Goal: Find contact information: Find contact information

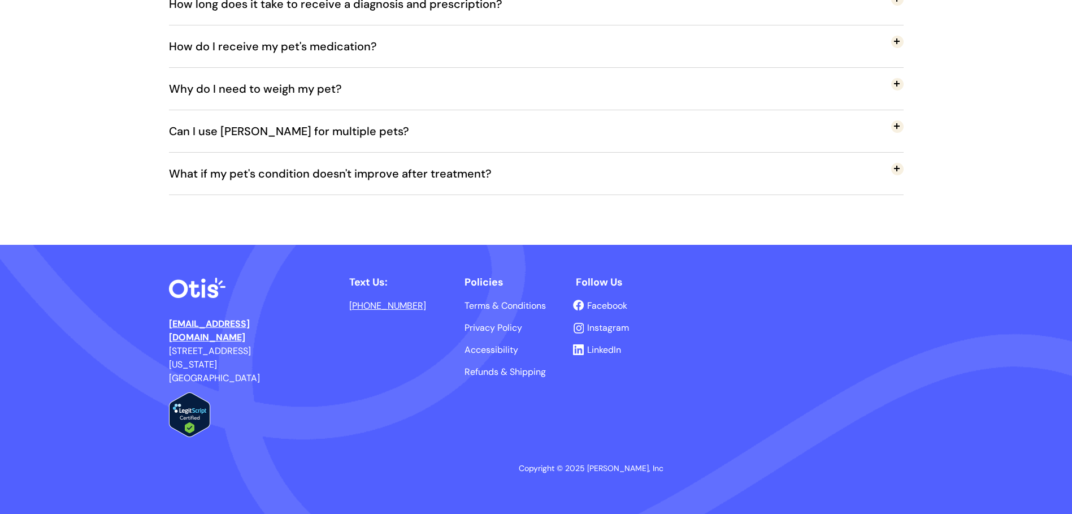
scroll to position [2392, 0]
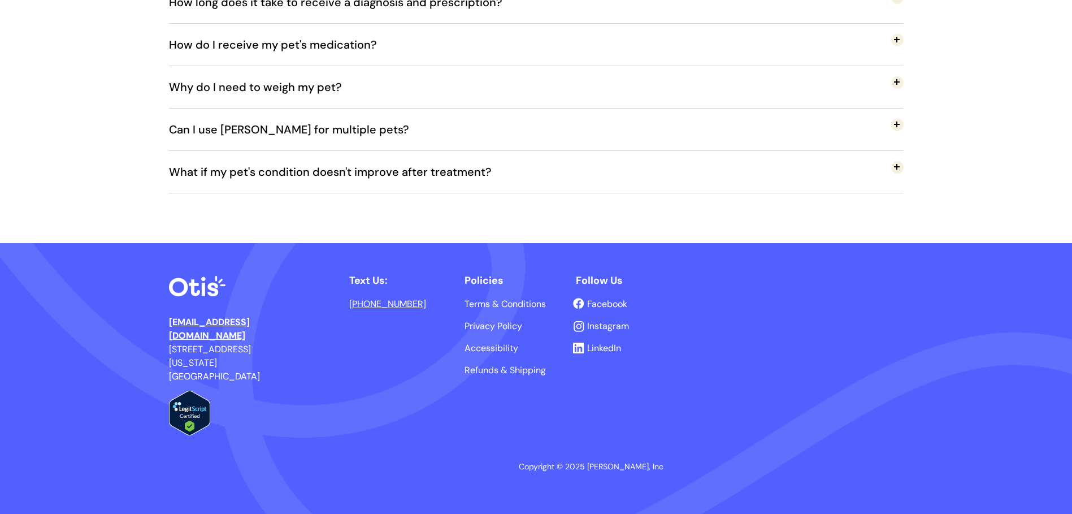
drag, startPoint x: 1023, startPoint y: 155, endPoint x: 976, endPoint y: 189, distance: 58.7
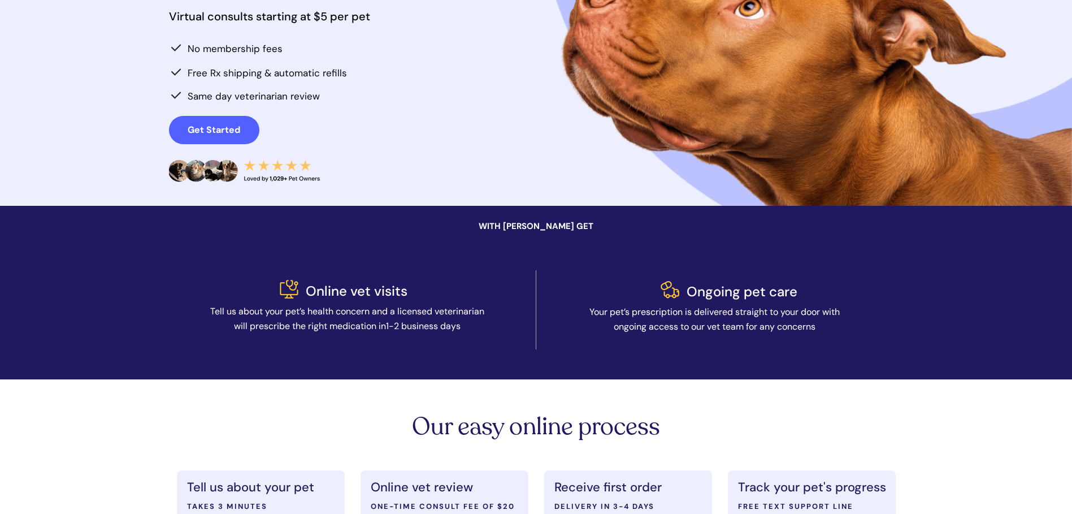
scroll to position [0, 0]
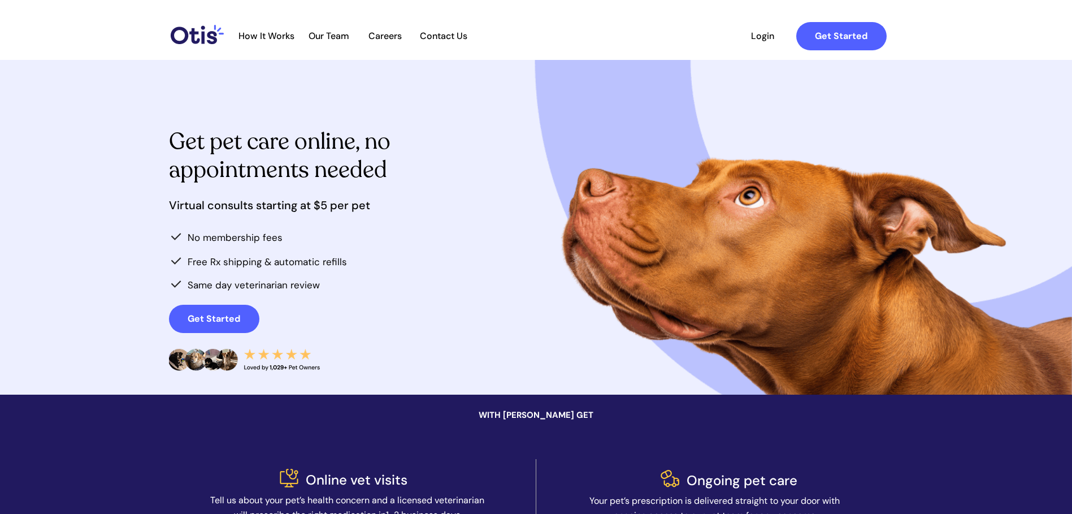
click at [436, 38] on span "Contact Us" at bounding box center [443, 36] width 59 height 11
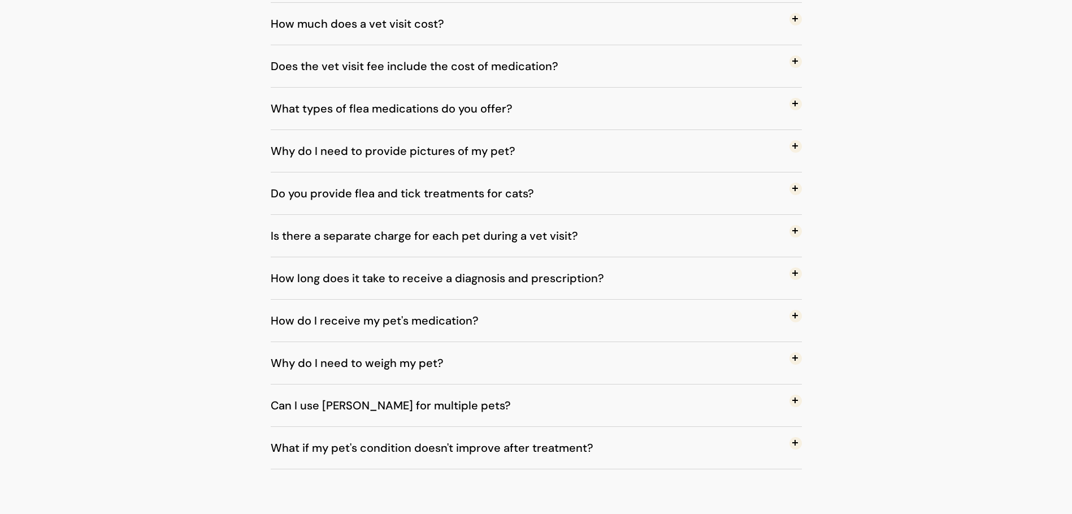
scroll to position [1064, 0]
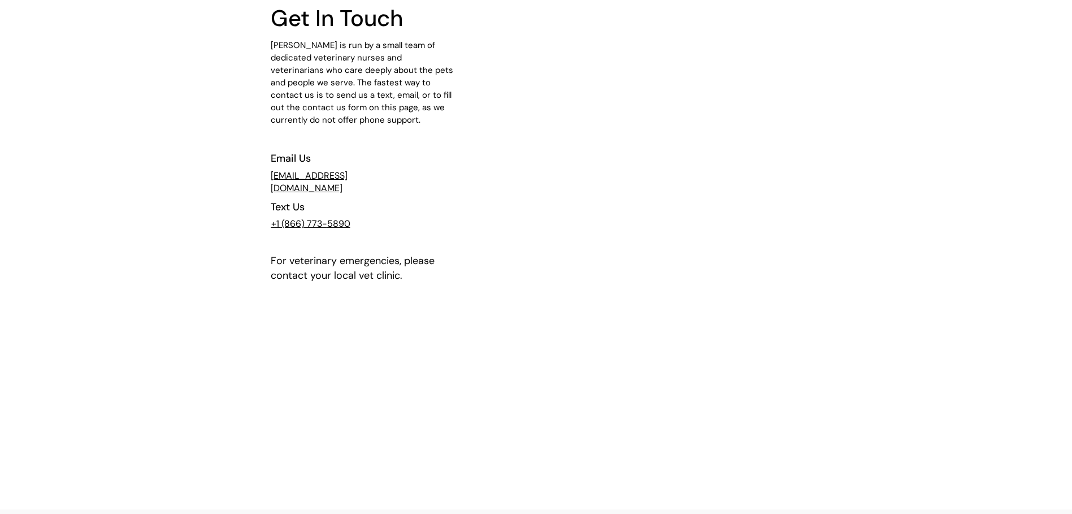
scroll to position [0, 0]
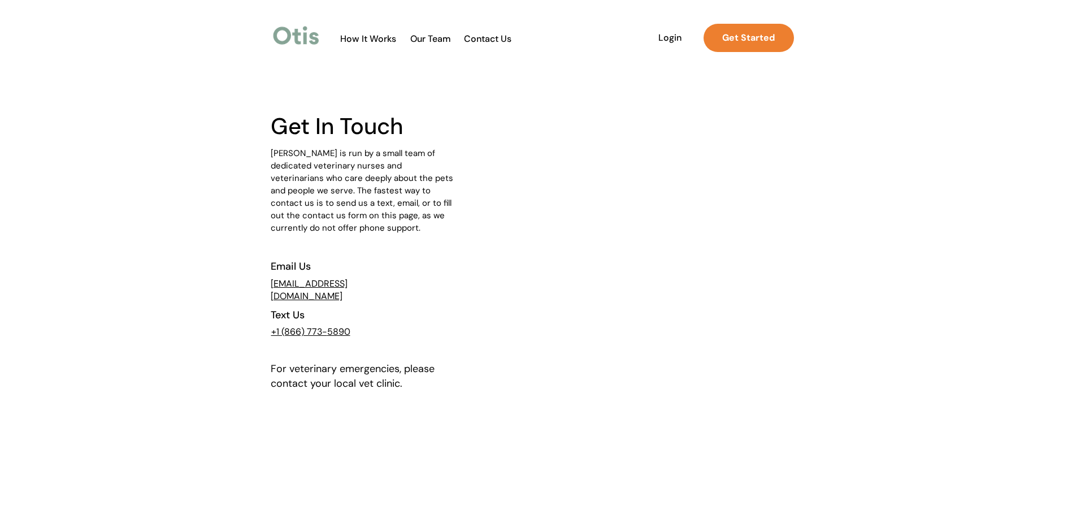
click at [430, 38] on span "Our Team" at bounding box center [430, 38] width 55 height 11
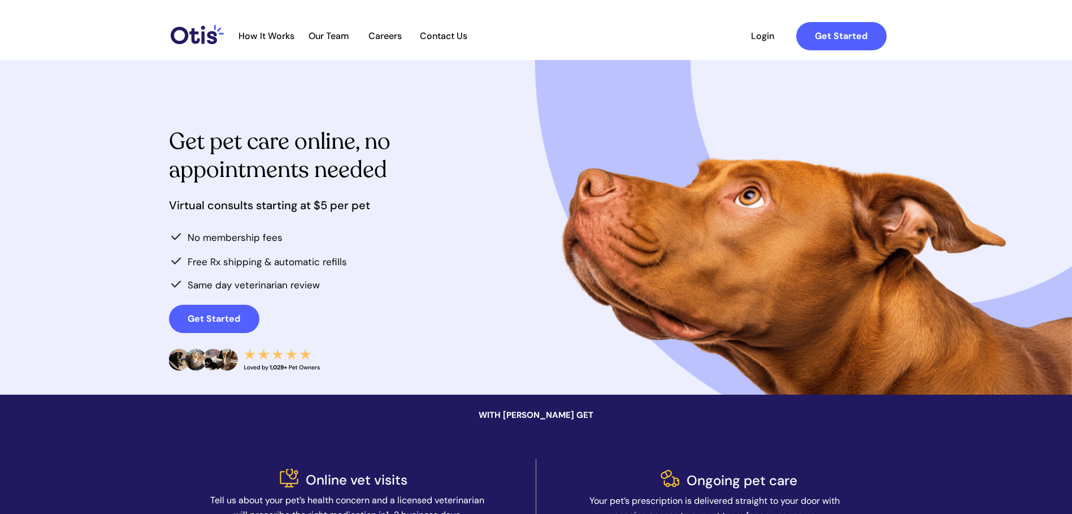
click at [323, 34] on span "Our Team" at bounding box center [328, 36] width 55 height 11
